Goal: Task Accomplishment & Management: Manage account settings

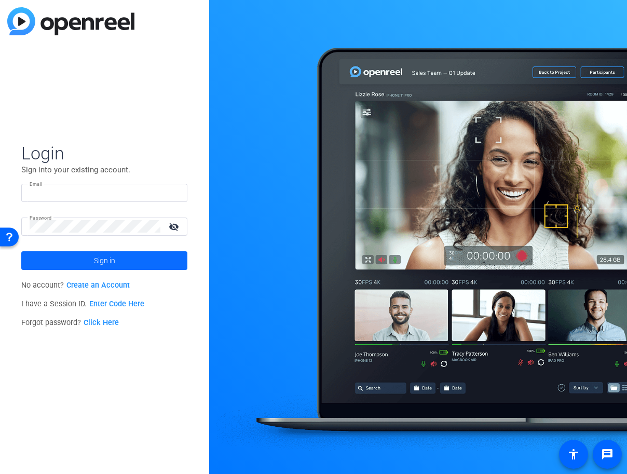
type input "[EMAIL_ADDRESS][DOMAIN_NAME]"
click at [88, 261] on span at bounding box center [104, 260] width 166 height 25
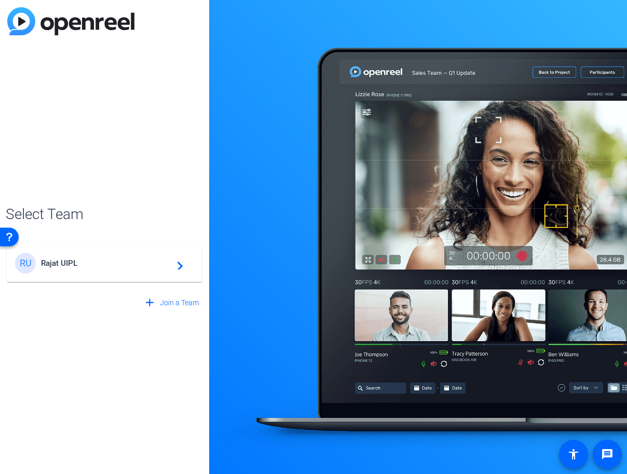
click at [114, 270] on div "RU Rajat UIPL navigate_next" at bounding box center [104, 263] width 179 height 21
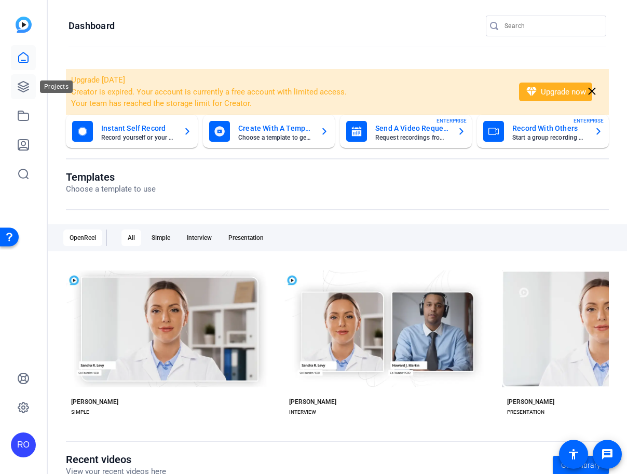
click at [23, 84] on icon at bounding box center [23, 86] width 12 height 12
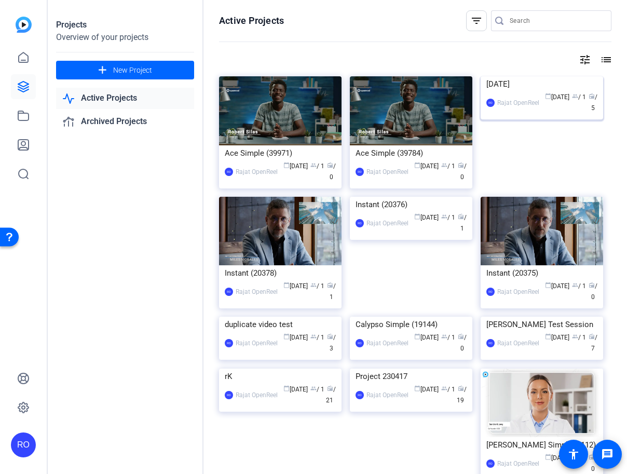
click at [523, 76] on img at bounding box center [542, 76] width 122 height 0
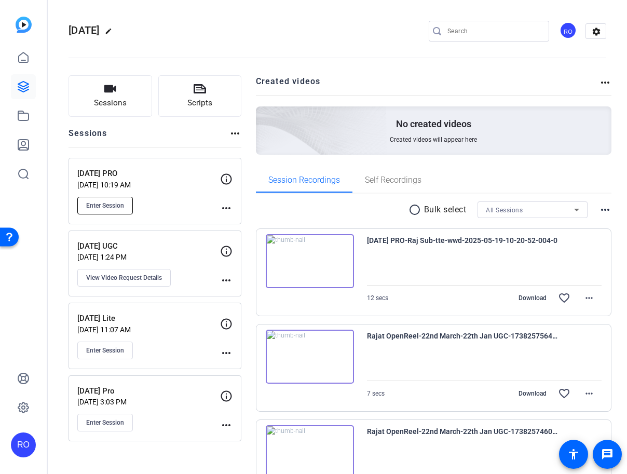
click at [121, 204] on span "Enter Session" at bounding box center [105, 205] width 38 height 8
click at [31, 408] on link at bounding box center [23, 407] width 25 height 25
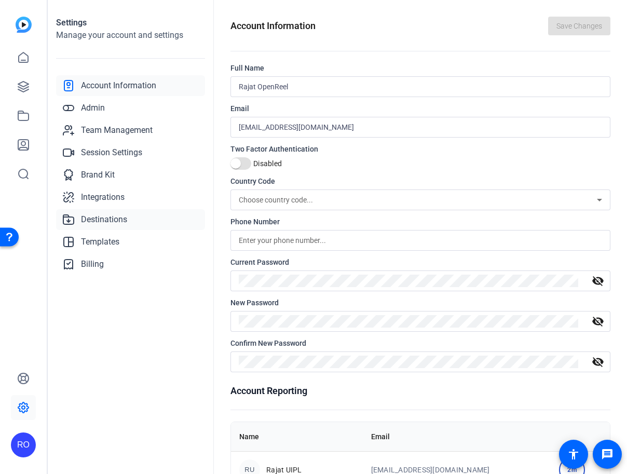
click at [92, 214] on span "Destinations" at bounding box center [104, 219] width 46 height 12
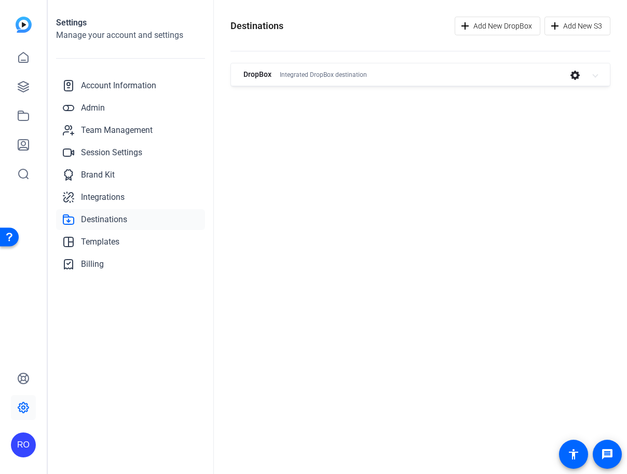
click at [415, 71] on div "DropBox Integrated DropBox destination" at bounding box center [418, 74] width 350 height 19
click at [374, 142] on div "Destinations Add New DropBox Add New S3 DropBox Integrated DropBox destination …" at bounding box center [420, 237] width 413 height 474
click at [407, 77] on div "DropBox Integrated DropBox destination" at bounding box center [418, 74] width 350 height 19
click at [18, 55] on icon at bounding box center [23, 57] width 12 height 12
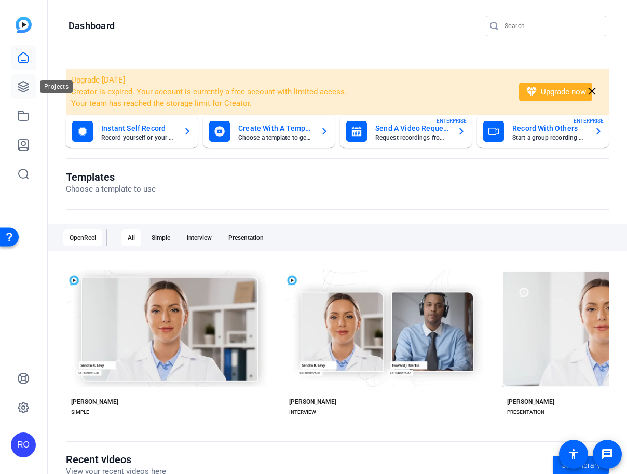
click at [28, 96] on link at bounding box center [23, 86] width 25 height 25
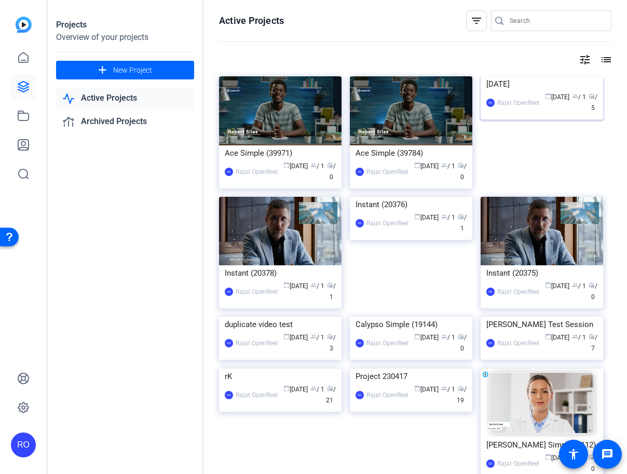
click at [528, 100] on div "Rajat OpenReel" at bounding box center [518, 103] width 42 height 10
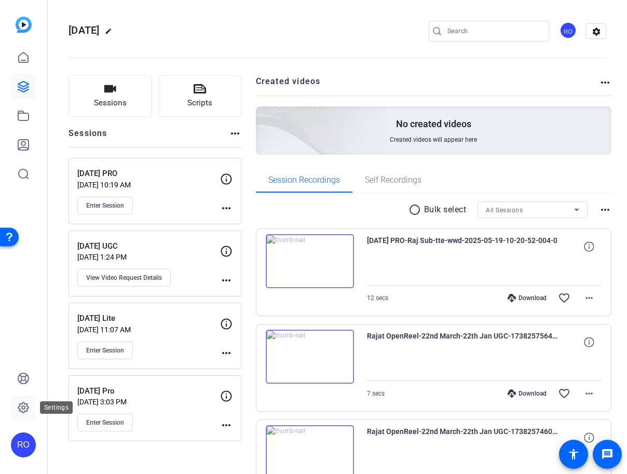
click at [23, 410] on icon at bounding box center [23, 407] width 12 height 12
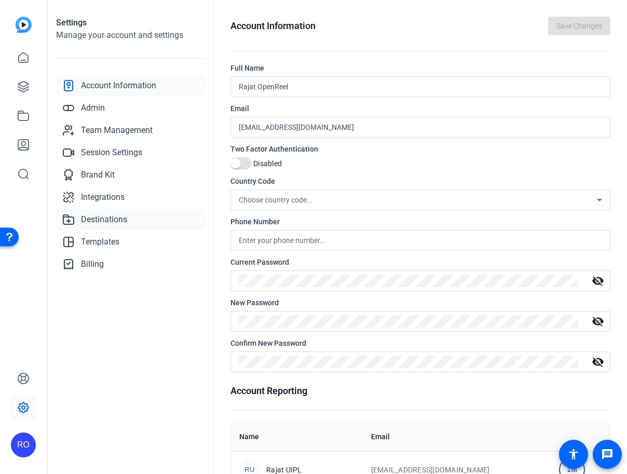
click at [111, 217] on span "Destinations" at bounding box center [104, 219] width 46 height 12
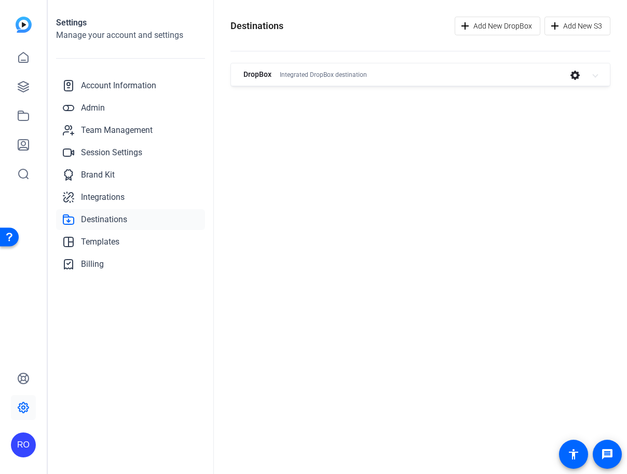
click at [438, 83] on div "DropBox Integrated DropBox destination" at bounding box center [418, 74] width 350 height 19
click at [568, 76] on span "button" at bounding box center [574, 74] width 25 height 25
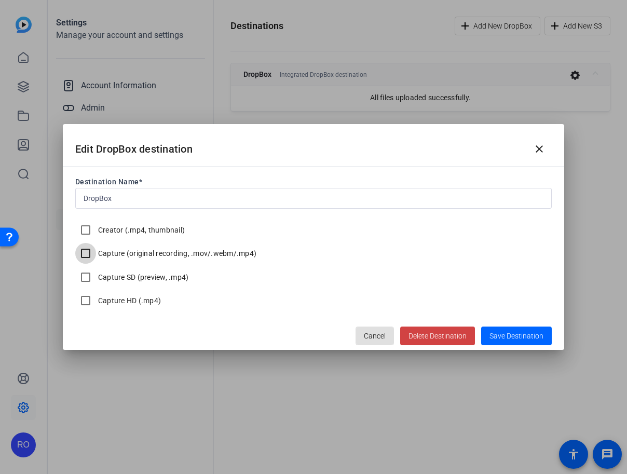
click at [89, 254] on input "Capture (original recording, .mov/.webm/.mp4)" at bounding box center [85, 253] width 21 height 21
checkbox input "true"
click at [84, 283] on input "Capture SD (preview, .mp4)" at bounding box center [85, 277] width 21 height 21
checkbox input "true"
click at [84, 301] on input "Capture HD (.mp4)" at bounding box center [85, 300] width 21 height 21
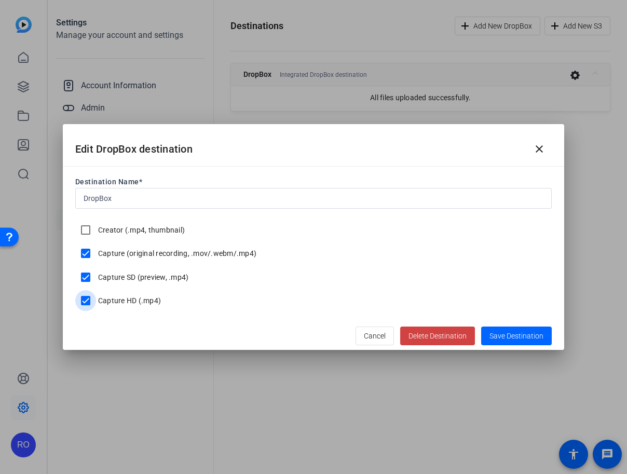
checkbox input "true"
click at [521, 333] on span "Save Destination" at bounding box center [516, 336] width 54 height 8
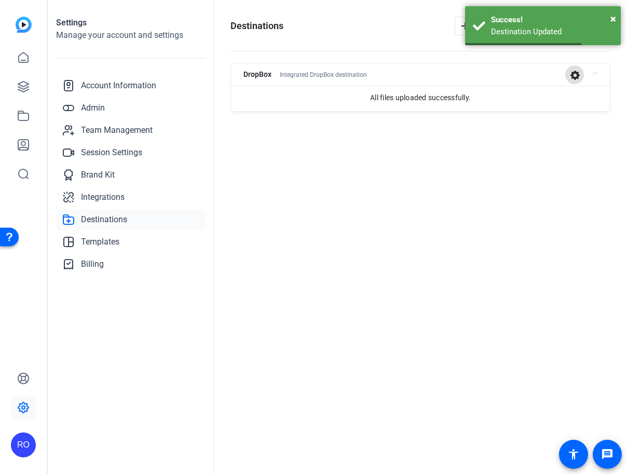
click at [574, 76] on icon "button" at bounding box center [574, 75] width 10 height 10
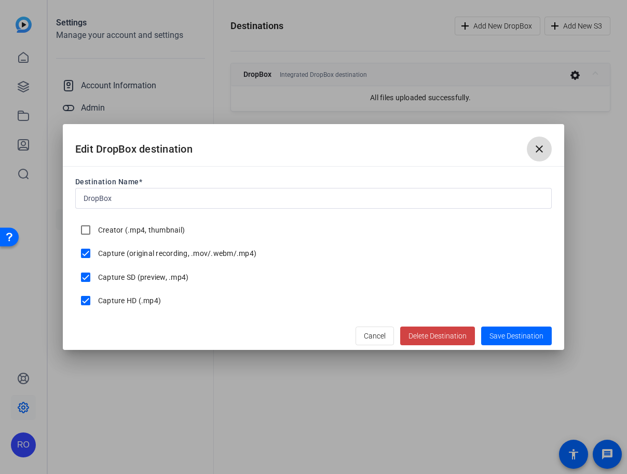
click at [540, 150] on mat-icon "close" at bounding box center [539, 149] width 12 height 12
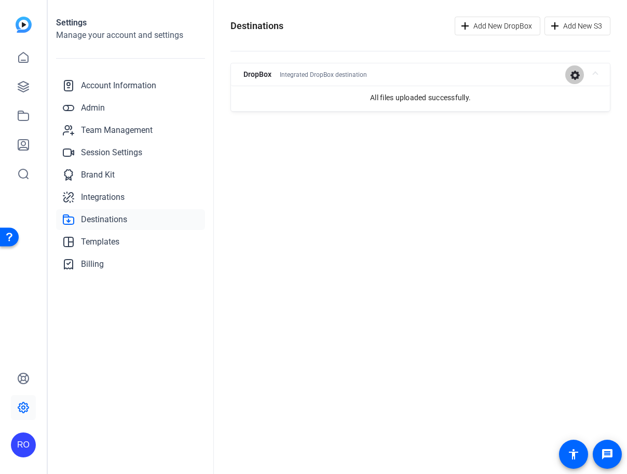
click at [570, 74] on icon "button" at bounding box center [574, 75] width 10 height 10
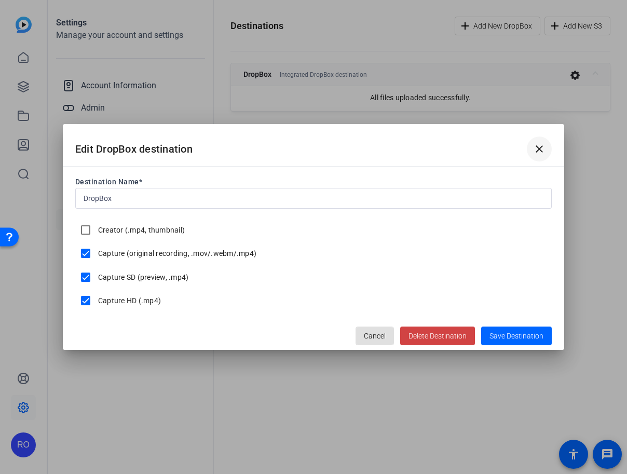
click at [541, 145] on mat-icon "close" at bounding box center [539, 149] width 12 height 12
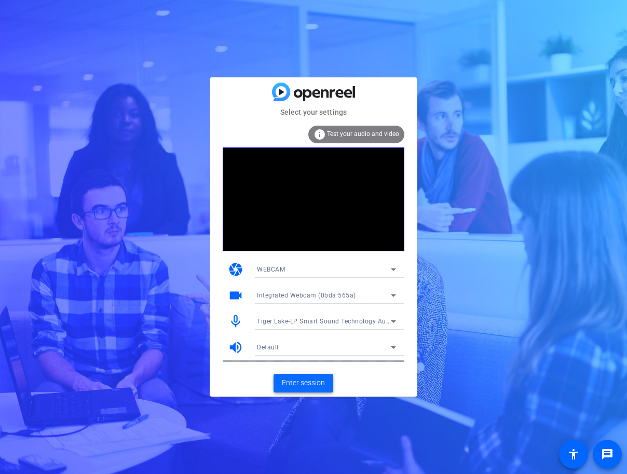
click at [298, 381] on span "Enter session" at bounding box center [303, 382] width 43 height 11
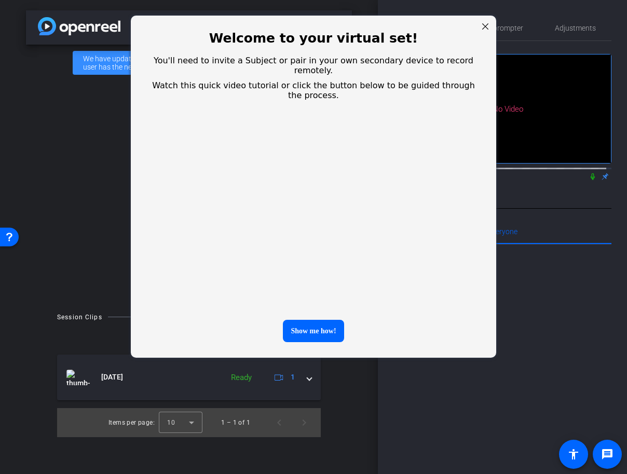
click at [486, 27] on div at bounding box center [484, 26] width 13 height 13
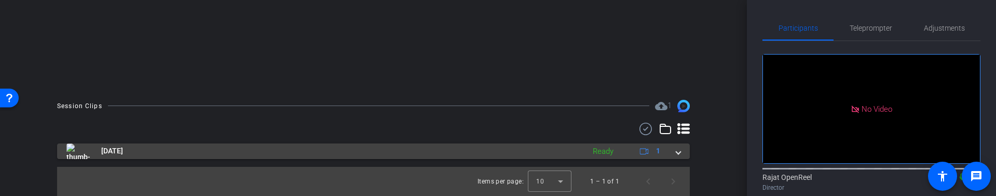
click at [412, 154] on mat-panel-title "May 19, 2025" at bounding box center [322, 151] width 513 height 16
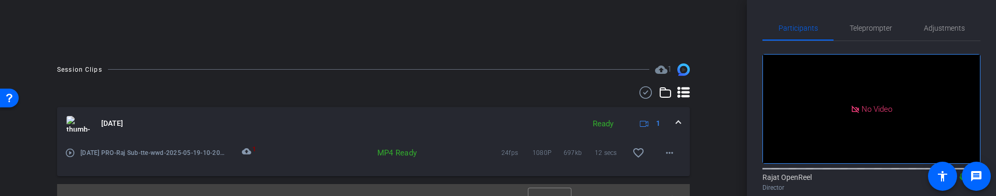
scroll to position [256, 0]
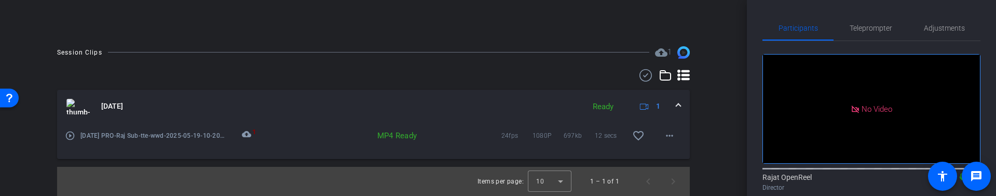
click at [245, 135] on mat-icon "cloud_upload" at bounding box center [248, 135] width 12 height 12
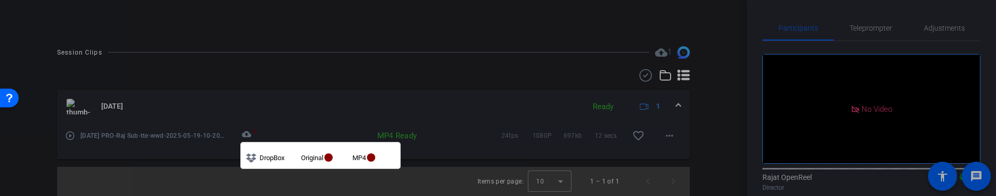
drag, startPoint x: 327, startPoint y: 159, endPoint x: 344, endPoint y: 159, distance: 16.1
click at [344, 159] on td "Original fiber_manual_record" at bounding box center [326, 155] width 51 height 16
click at [345, 159] on td "Original fiber_manual_record" at bounding box center [326, 155] width 51 height 16
click at [476, 156] on div at bounding box center [498, 98] width 996 height 196
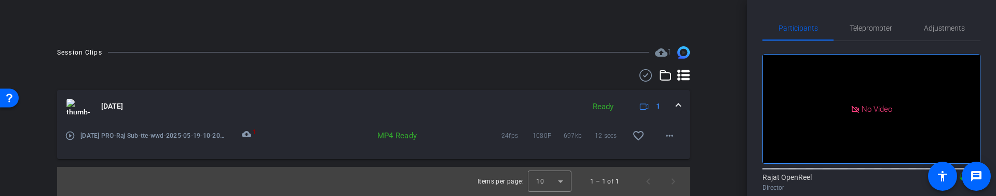
click at [484, 73] on div at bounding box center [373, 75] width 633 height 12
click at [249, 138] on mat-icon "cloud_upload" at bounding box center [248, 135] width 12 height 12
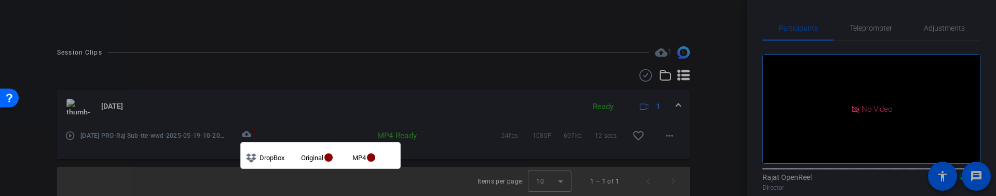
click at [375, 79] on div at bounding box center [498, 98] width 996 height 196
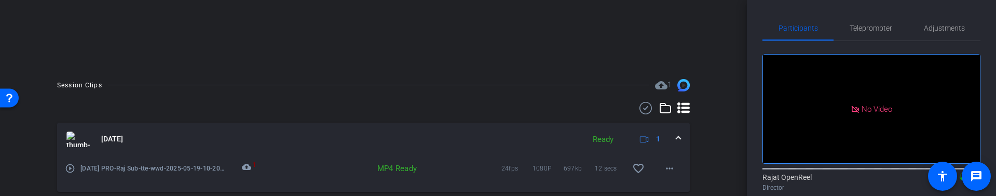
scroll to position [194, 0]
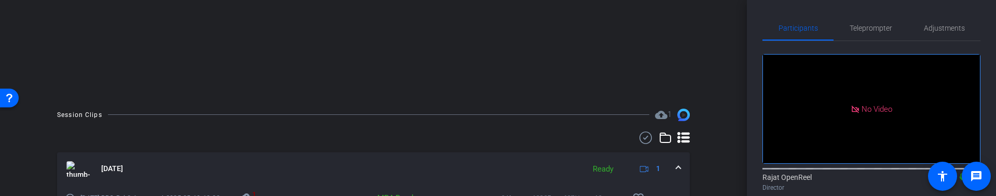
drag, startPoint x: 521, startPoint y: 125, endPoint x: 517, endPoint y: 87, distance: 37.6
click at [520, 124] on div "Session Clips cloud_upload 1 May 19, 2025 Ready 1 play_circle_outline 19th May …" at bounding box center [373, 182] width 695 height 149
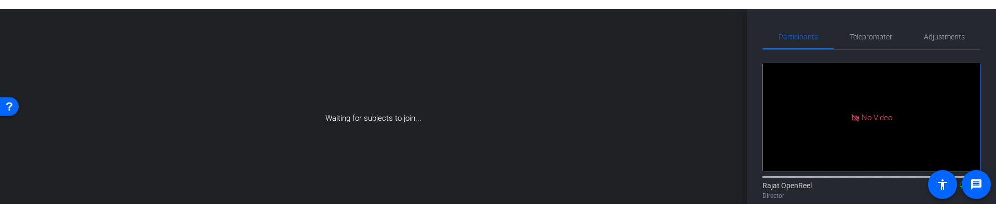
scroll to position [0, 0]
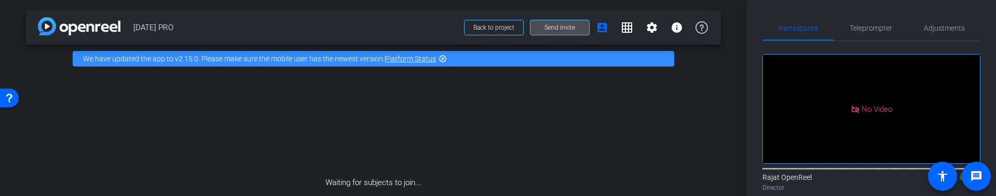
click at [546, 23] on span "Send invite" at bounding box center [559, 27] width 31 height 8
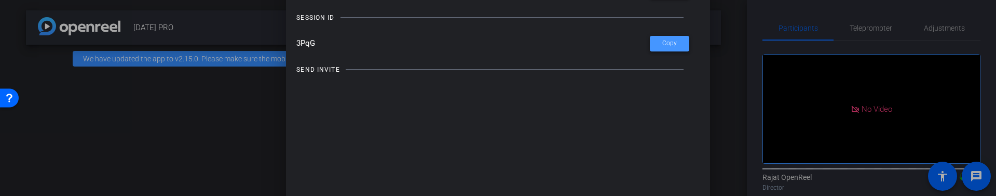
click at [626, 38] on span at bounding box center [669, 43] width 39 height 25
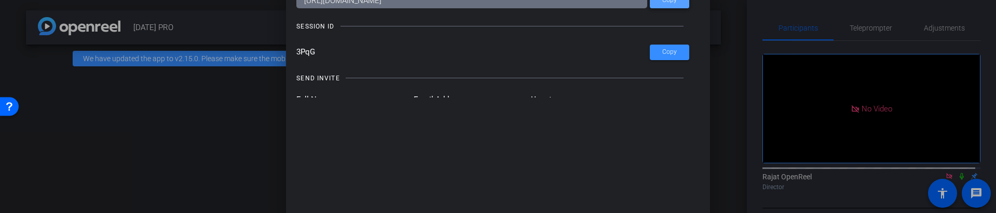
click at [626, 4] on span "Copy" at bounding box center [669, 0] width 15 height 8
click at [626, 144] on div "Invite Status and Actions close SUBJECT ACCESS LINK https://capture.openreel.co…" at bounding box center [498, 106] width 424 height 363
click at [626, 140] on div at bounding box center [498, 106] width 996 height 213
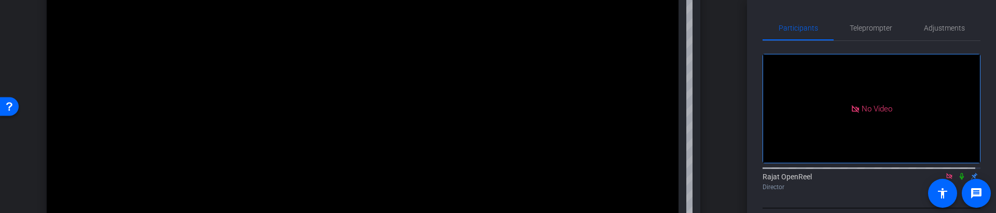
scroll to position [311, 0]
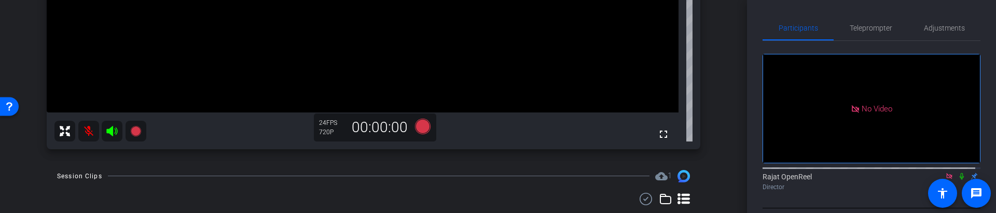
click at [111, 133] on icon at bounding box center [111, 131] width 11 height 10
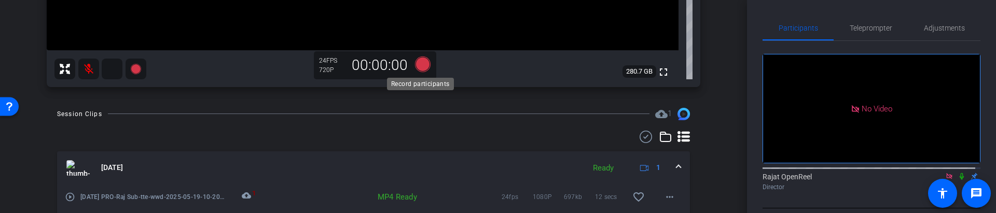
click at [429, 64] on icon at bounding box center [422, 64] width 25 height 19
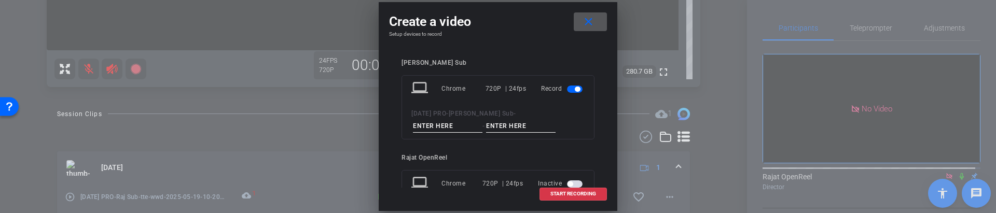
click at [483, 120] on input at bounding box center [448, 126] width 70 height 13
type input "sgs"
click at [486, 125] on input at bounding box center [521, 126] width 70 height 13
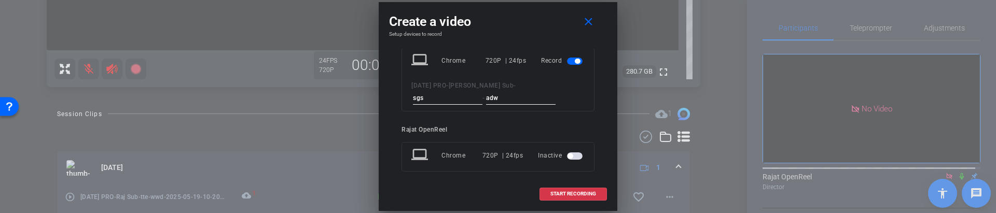
scroll to position [37, 0]
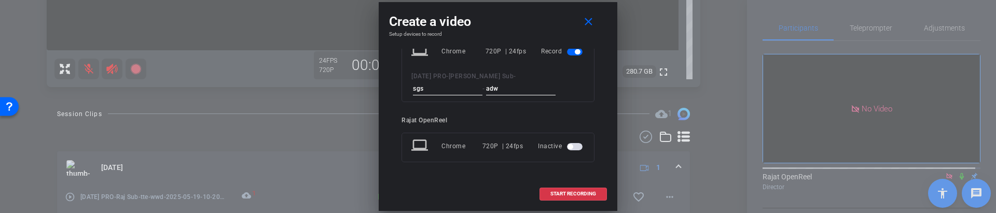
type input "adw"
click at [574, 149] on span "button" at bounding box center [575, 146] width 16 height 7
click at [549, 169] on input at bounding box center [533, 171] width 70 height 13
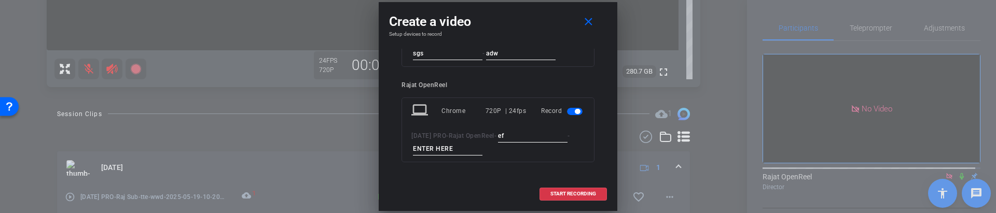
type input "ef"
click at [434, 138] on span "[DATE] PRO" at bounding box center [429, 135] width 35 height 7
click at [433, 149] on input at bounding box center [448, 149] width 70 height 13
type input "rdg"
click at [568, 189] on span at bounding box center [573, 194] width 66 height 25
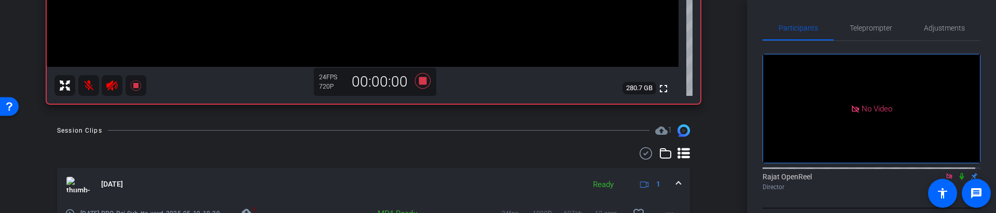
scroll to position [418, 0]
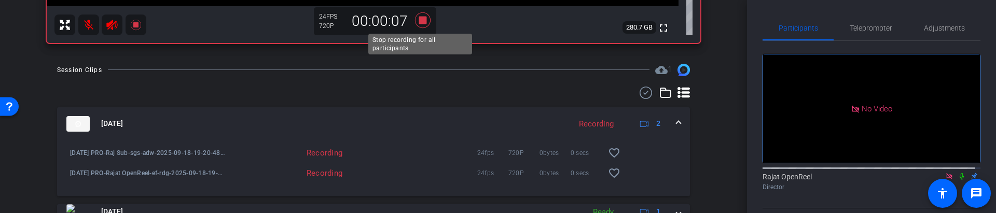
click at [414, 18] on icon at bounding box center [422, 20] width 25 height 19
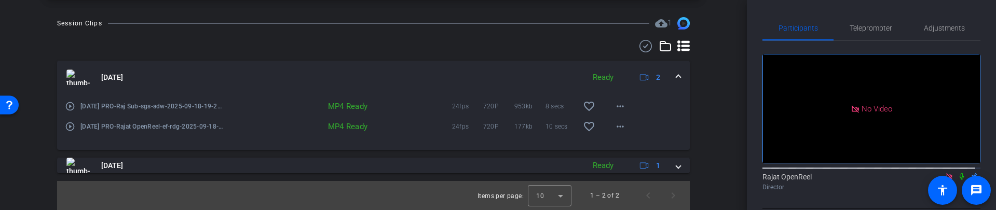
scroll to position [464, 0]
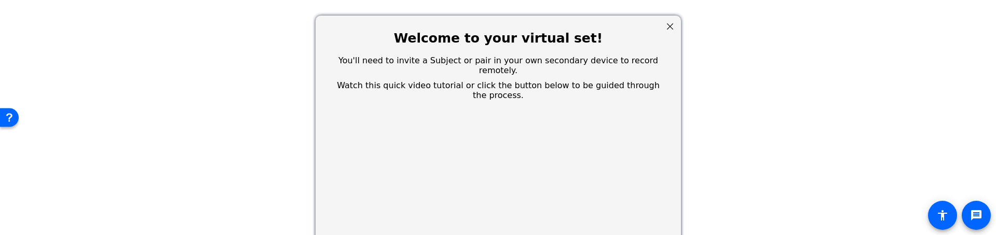
click at [669, 30] on div at bounding box center [669, 26] width 13 height 13
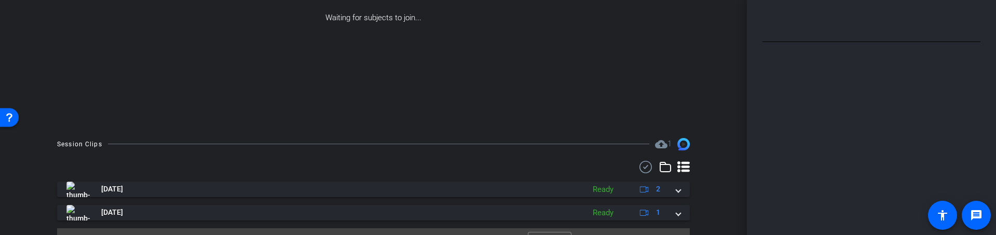
scroll to position [187, 0]
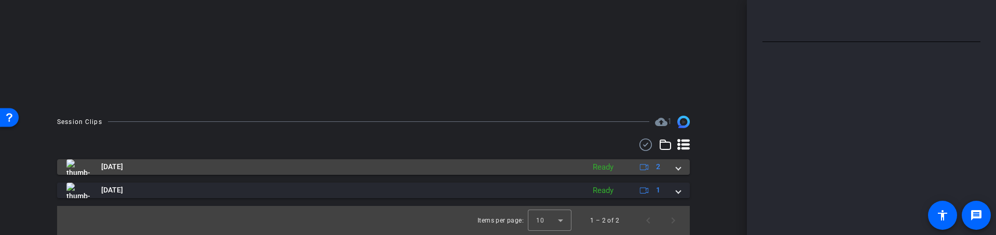
click at [307, 161] on mat-panel-title "[DATE]" at bounding box center [322, 167] width 513 height 16
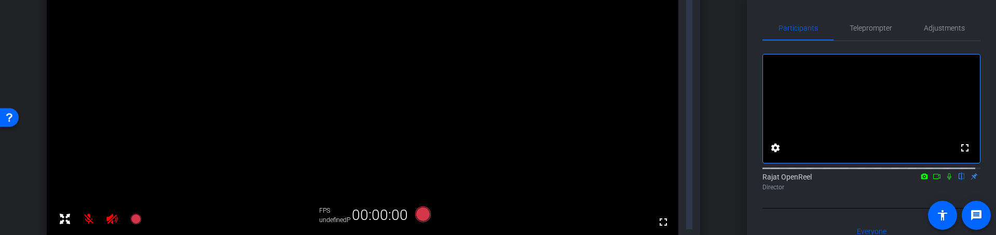
scroll to position [163, 0]
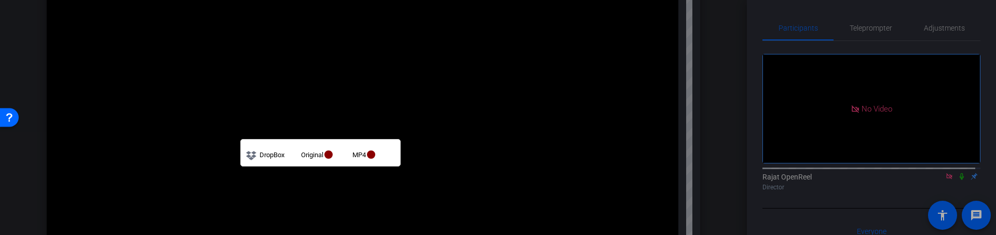
click at [136, 155] on div at bounding box center [498, 117] width 996 height 235
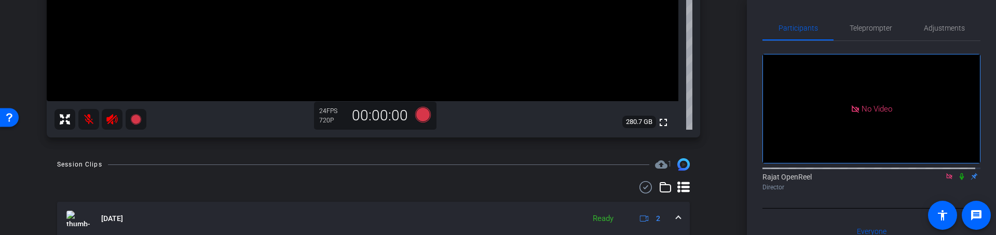
scroll to position [412, 0]
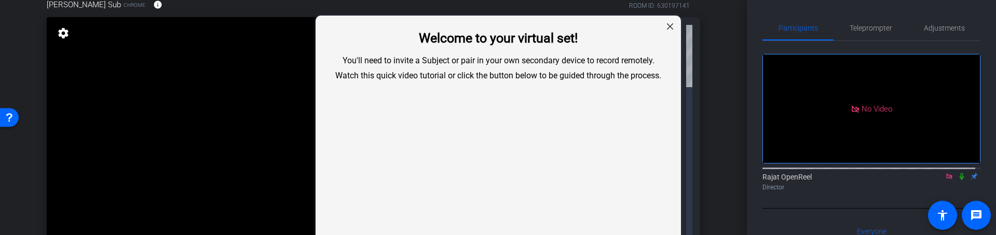
click at [668, 27] on div at bounding box center [669, 26] width 13 height 13
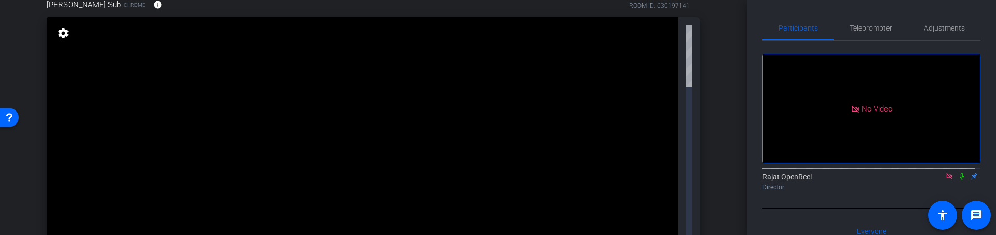
scroll to position [365, 0]
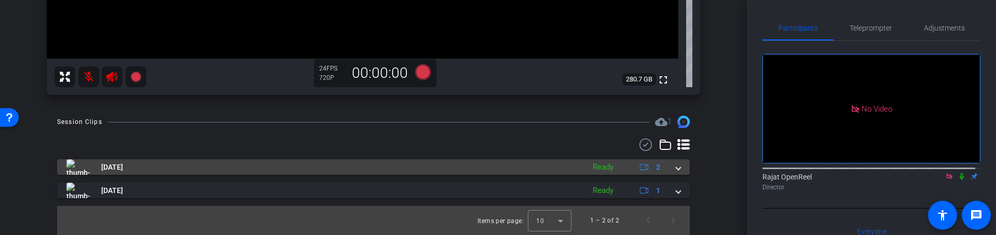
click at [321, 170] on mat-panel-title "[DATE]" at bounding box center [322, 167] width 513 height 16
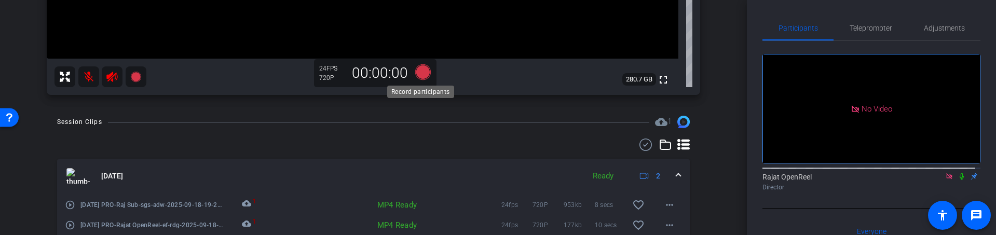
click at [426, 73] on icon at bounding box center [423, 72] width 16 height 16
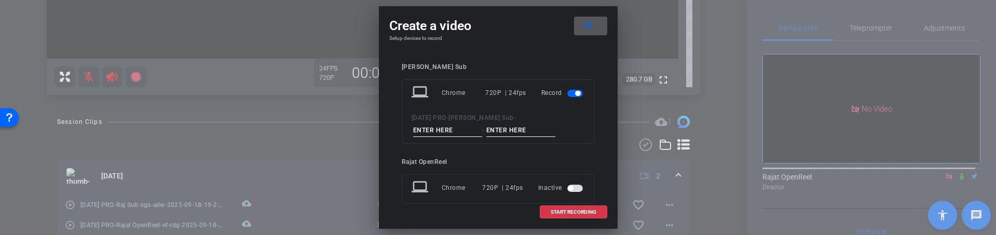
click at [483, 124] on input at bounding box center [448, 130] width 70 height 13
type input "abc"
click at [486, 135] on input at bounding box center [521, 130] width 70 height 13
type input "abc"
click at [573, 186] on span "button" at bounding box center [575, 188] width 16 height 7
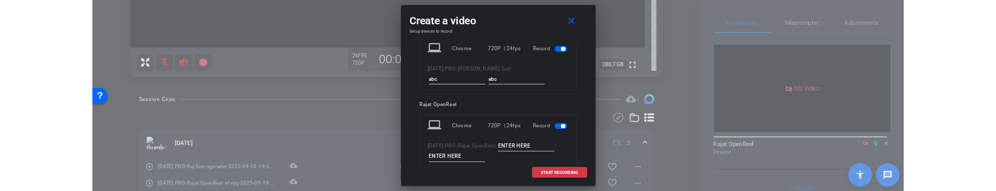
scroll to position [59, 0]
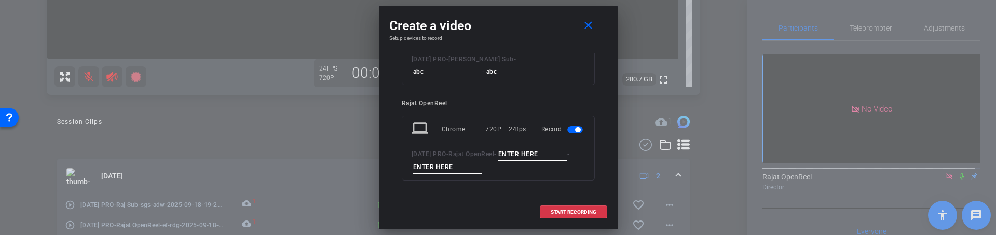
click at [535, 151] on input at bounding box center [533, 154] width 70 height 13
type input "cde"
click at [480, 170] on input at bounding box center [448, 167] width 70 height 13
type input "cde"
click at [569, 201] on span at bounding box center [573, 212] width 66 height 25
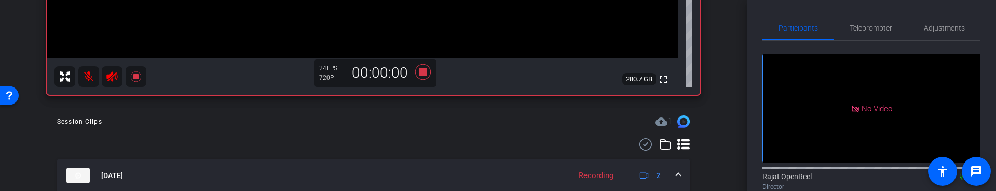
scroll to position [428, 0]
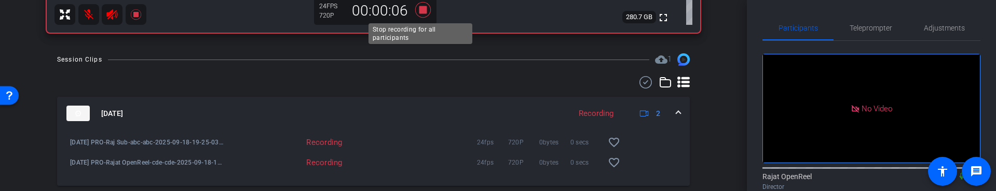
click at [424, 8] on icon at bounding box center [423, 10] width 16 height 16
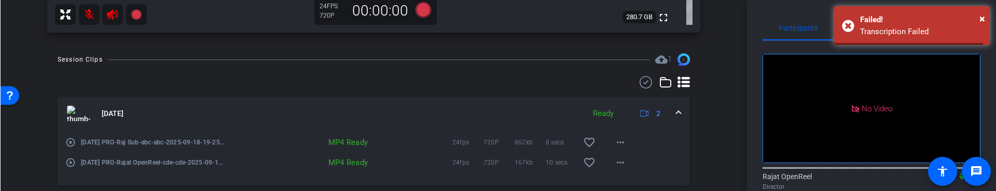
scroll to position [490, 0]
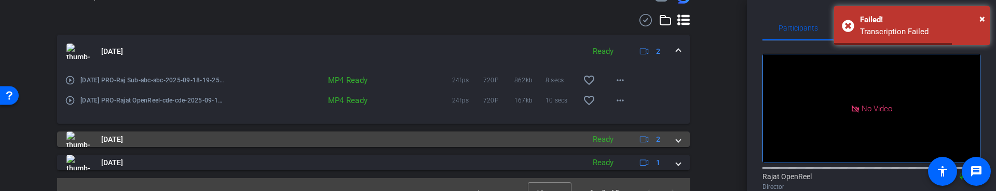
click at [265, 142] on mat-panel-title "Sep 18, 2025" at bounding box center [322, 140] width 513 height 16
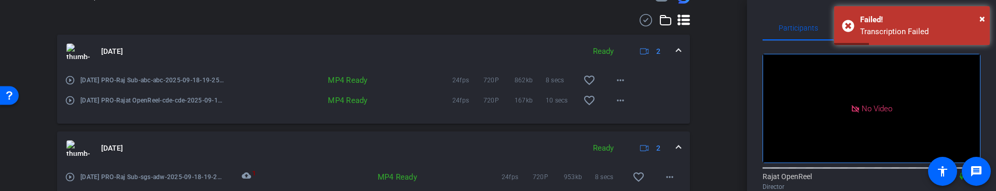
scroll to position [490, 0]
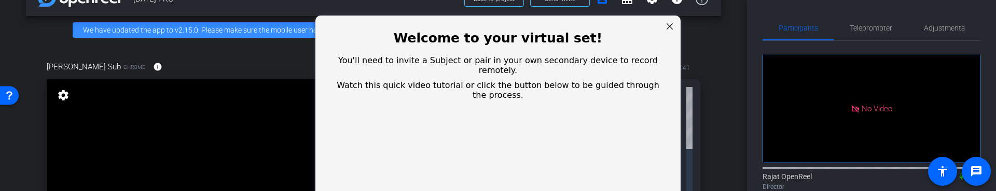
scroll to position [304, 0]
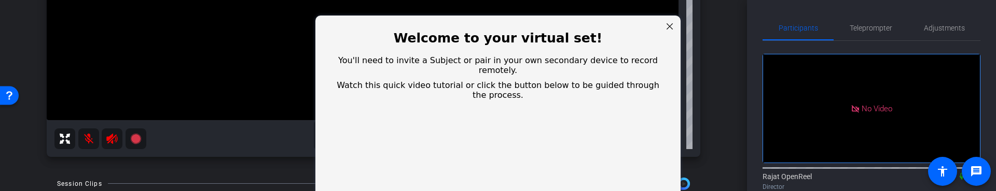
click at [668, 26] on div at bounding box center [669, 26] width 13 height 13
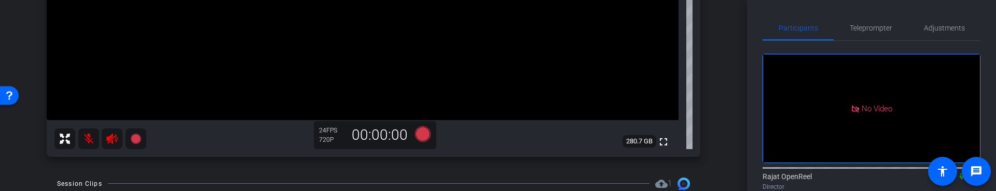
scroll to position [433, 0]
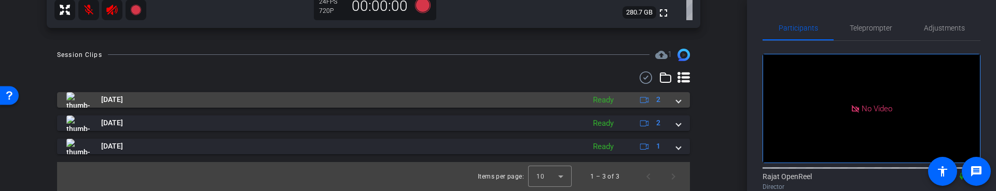
click at [240, 104] on mat-panel-title "[DATE]" at bounding box center [322, 100] width 513 height 16
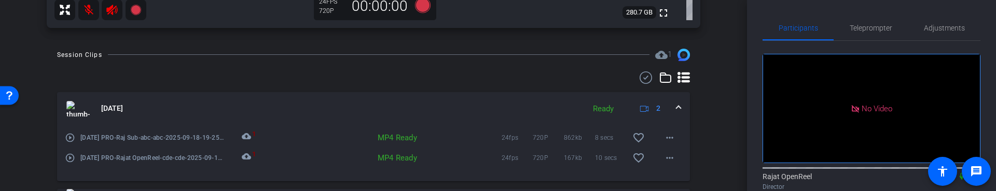
click at [249, 137] on mat-icon "cloud_upload" at bounding box center [248, 138] width 12 height 12
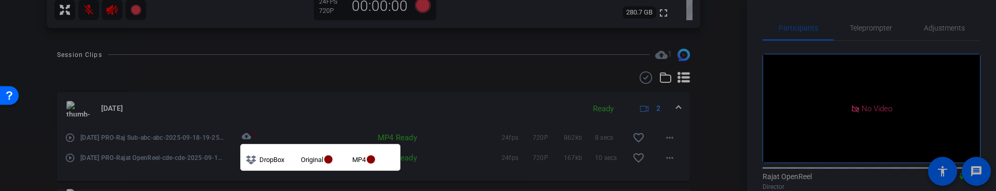
click at [301, 108] on div at bounding box center [498, 95] width 996 height 191
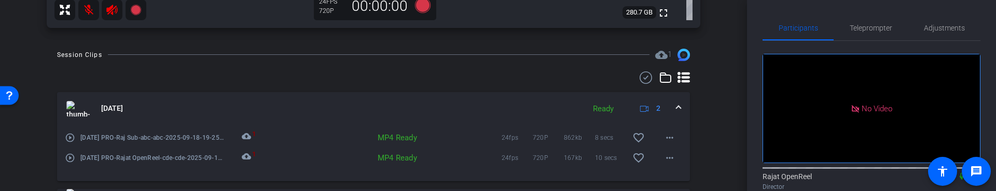
click at [242, 162] on mat-icon "cloud_upload" at bounding box center [248, 158] width 12 height 12
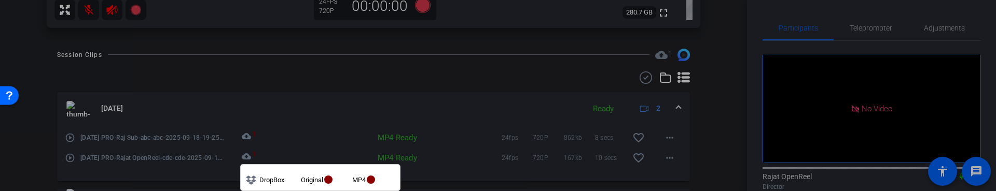
click at [289, 144] on div at bounding box center [498, 95] width 996 height 191
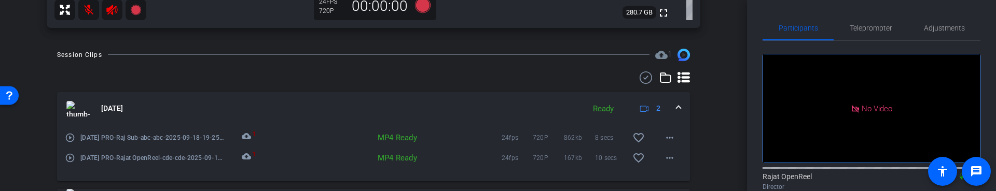
click at [243, 157] on mat-icon "cloud_upload" at bounding box center [248, 158] width 12 height 12
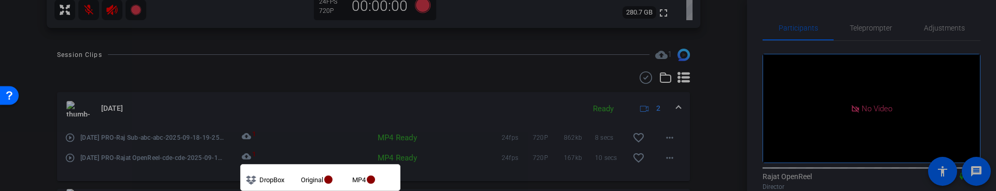
click at [245, 138] on div at bounding box center [498, 95] width 996 height 191
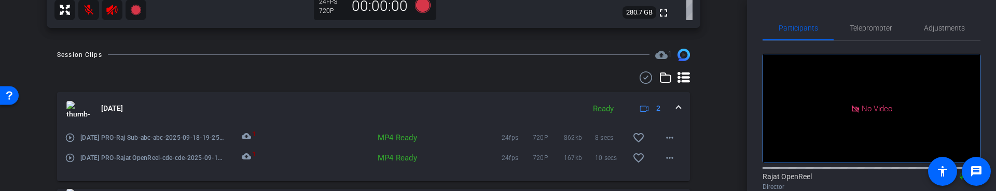
click at [245, 138] on mat-icon "cloud_upload" at bounding box center [248, 138] width 12 height 12
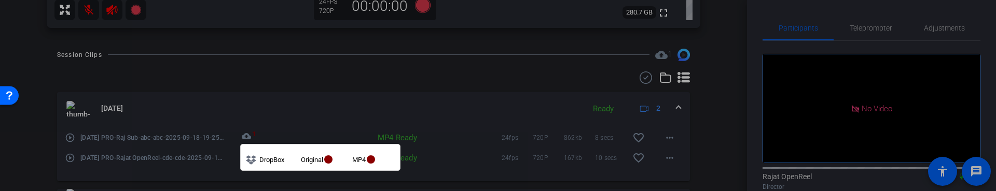
drag, startPoint x: 330, startPoint y: 161, endPoint x: 348, endPoint y: 161, distance: 17.6
click at [348, 161] on td "Original fiber_manual_record" at bounding box center [326, 158] width 51 height 16
click at [349, 161] on td "Original fiber_manual_record" at bounding box center [326, 158] width 51 height 16
drag, startPoint x: 345, startPoint y: 161, endPoint x: 317, endPoint y: 161, distance: 28.0
click at [317, 161] on td "Original fiber_manual_record" at bounding box center [326, 158] width 51 height 16
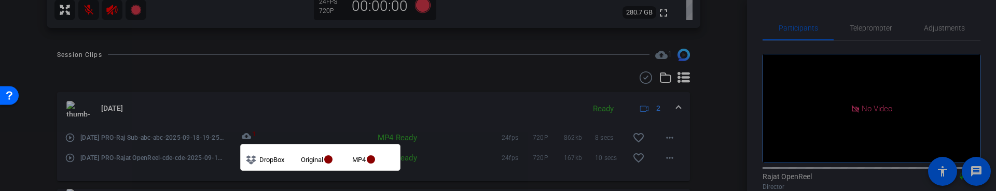
click at [328, 95] on div at bounding box center [498, 95] width 996 height 191
